Goal: Information Seeking & Learning: Understand process/instructions

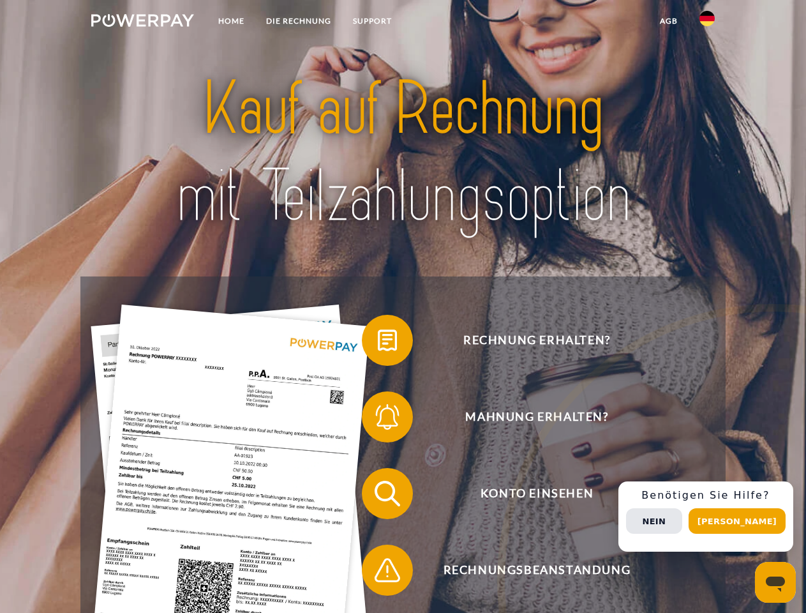
click at [142, 22] on img at bounding box center [142, 20] width 103 height 13
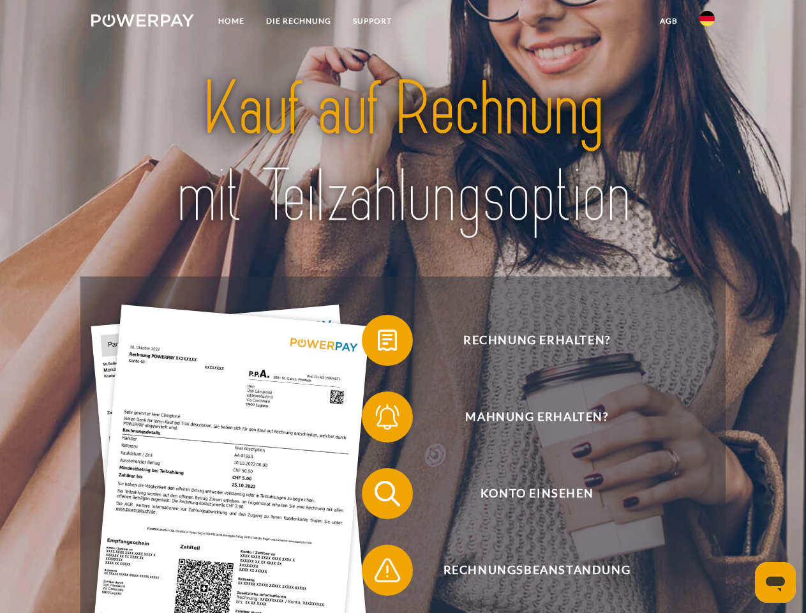
click at [707, 22] on img at bounding box center [707, 18] width 15 height 15
click at [668, 21] on link "agb" at bounding box center [669, 21] width 40 height 23
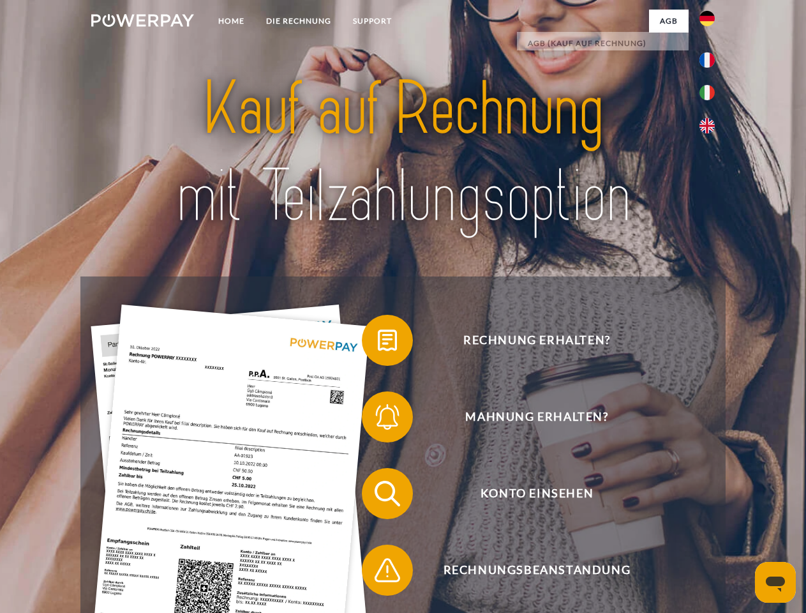
click at [378, 343] on span at bounding box center [368, 340] width 64 height 64
click at [378, 419] on span at bounding box center [368, 417] width 64 height 64
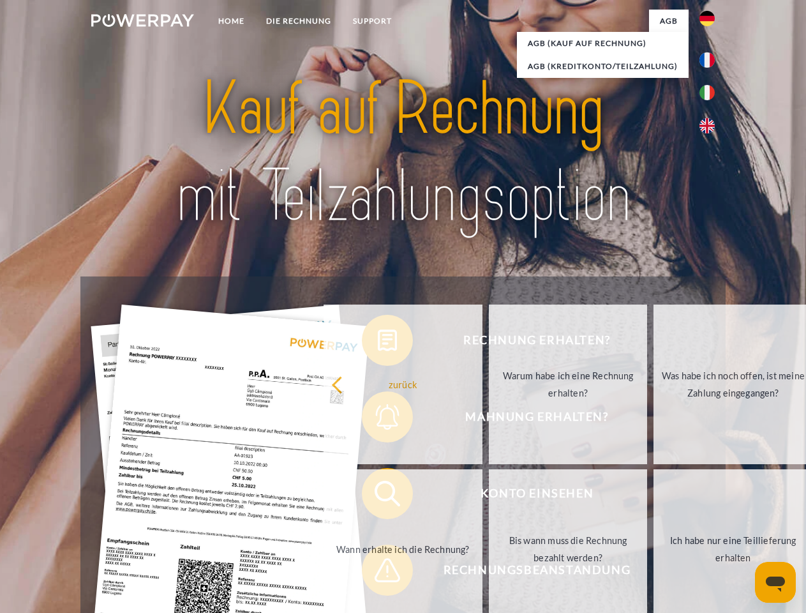
click at [489, 496] on link "Bis wann muss die Rechnung bezahlt werden?" at bounding box center [568, 549] width 159 height 160
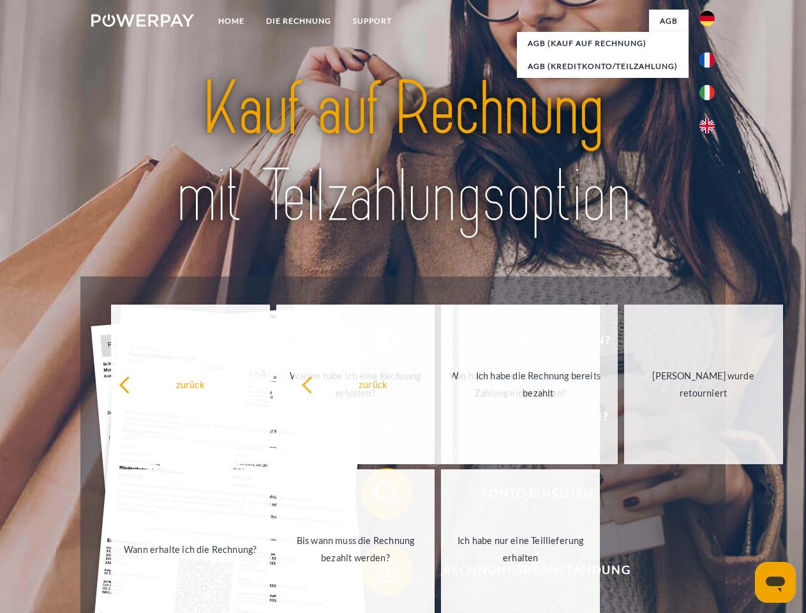
click at [378, 573] on span at bounding box center [368, 570] width 64 height 64
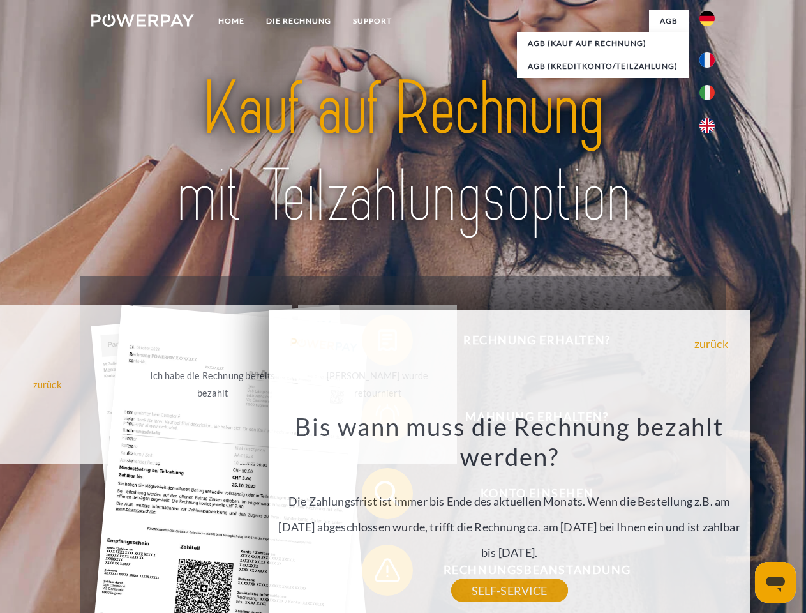
click at [710, 516] on div "Rechnung erhalten? Mahnung erhalten? Konto einsehen" at bounding box center [402, 531] width 645 height 511
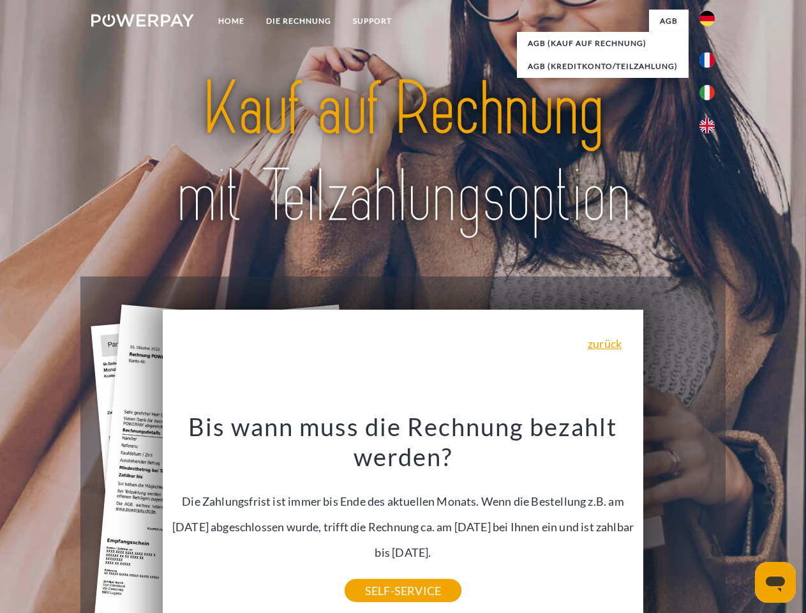
click at [679, 519] on span "Konto einsehen" at bounding box center [536, 493] width 313 height 51
click at [742, 521] on header "Home DIE RECHNUNG SUPPORT" at bounding box center [403, 440] width 806 height 881
